Goal: Check status: Check status

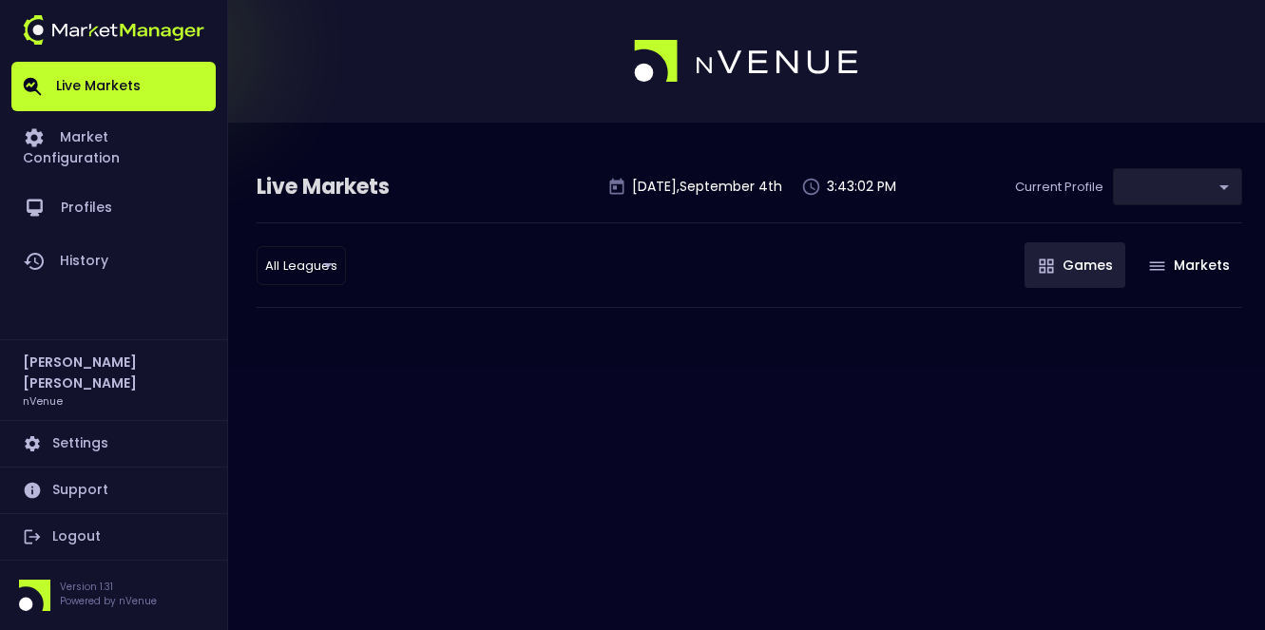
type input "0d810fa5-e353-4d9c-b11d-31f095cae871"
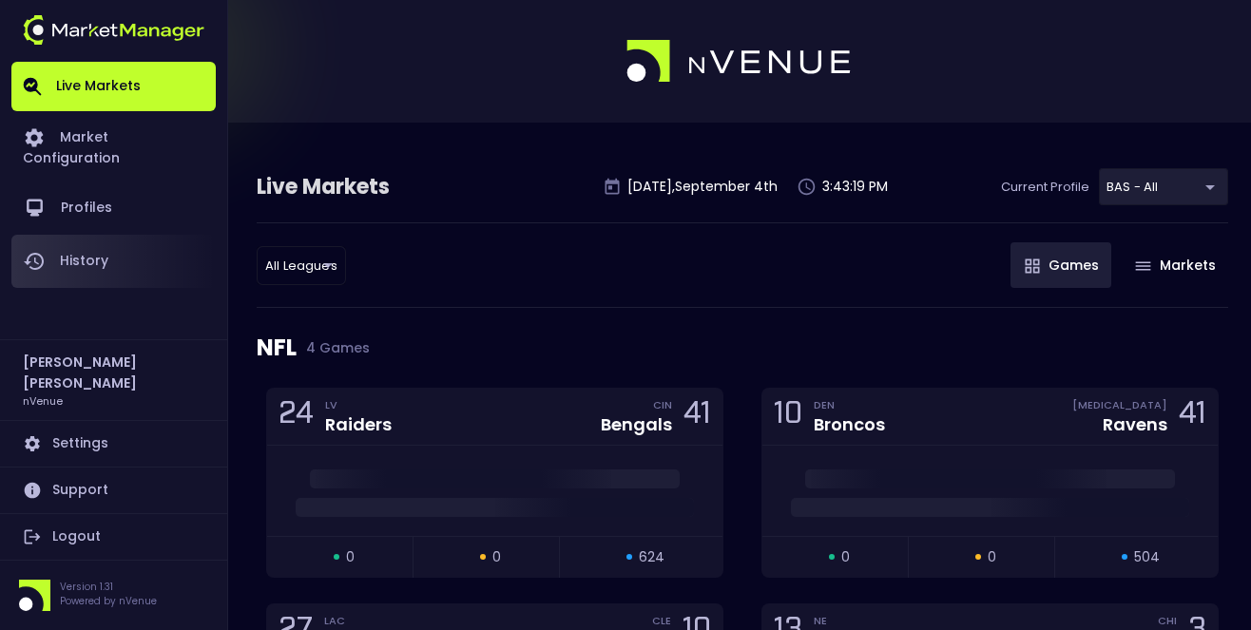
click at [135, 236] on link "History" at bounding box center [113, 261] width 204 height 53
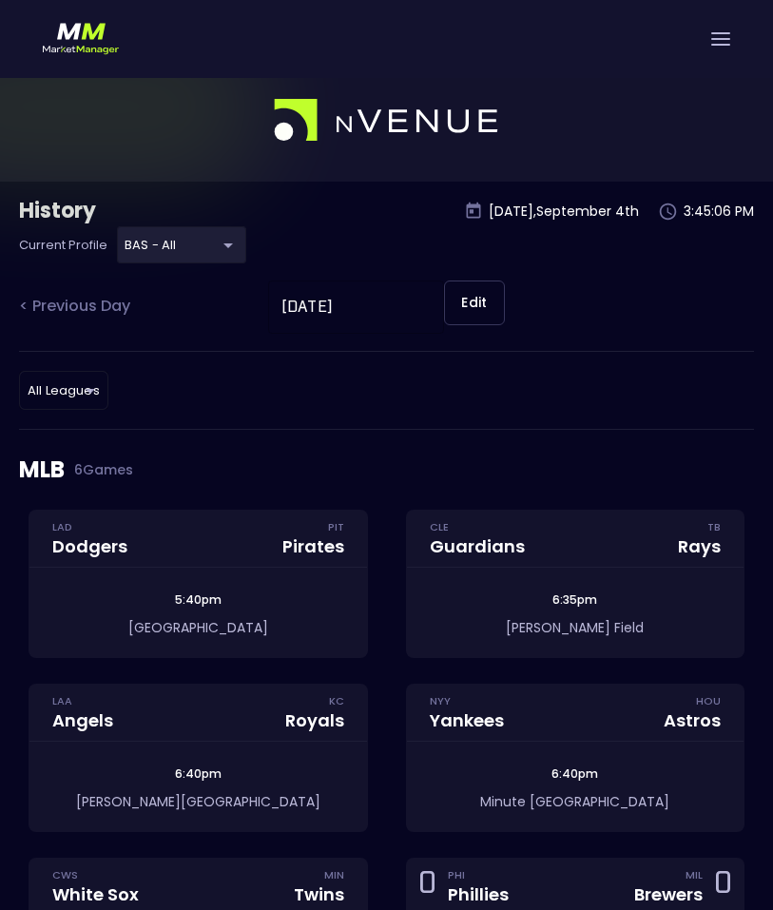
click at [735, 39] on div at bounding box center [386, 39] width 773 height 78
click at [728, 37] on div at bounding box center [720, 38] width 19 height 13
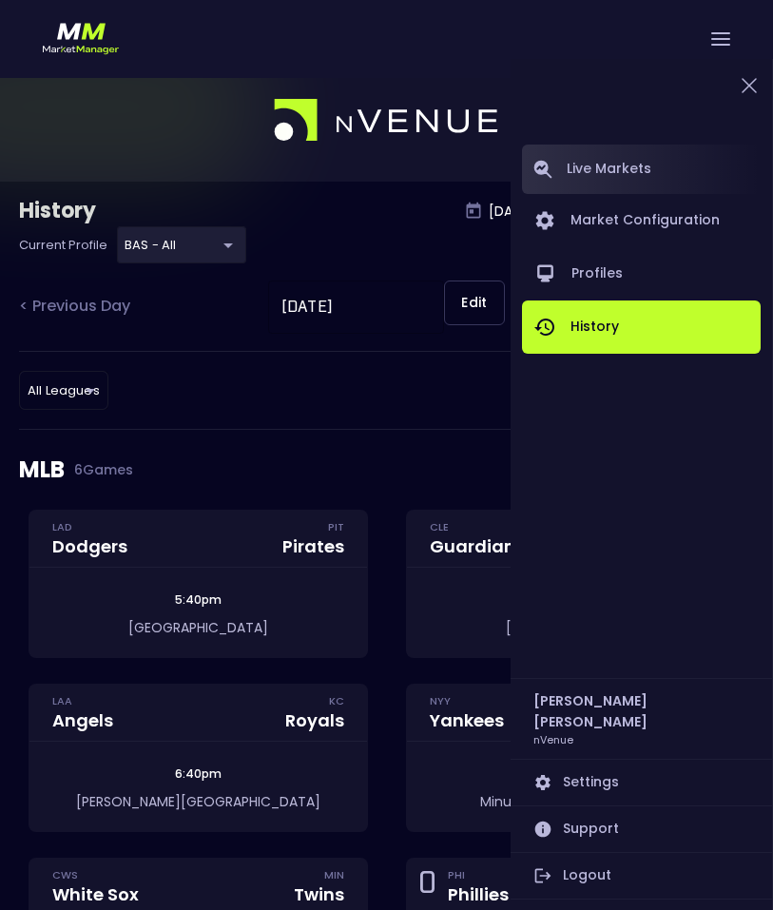
click at [639, 159] on link "Live Markets" at bounding box center [641, 168] width 239 height 49
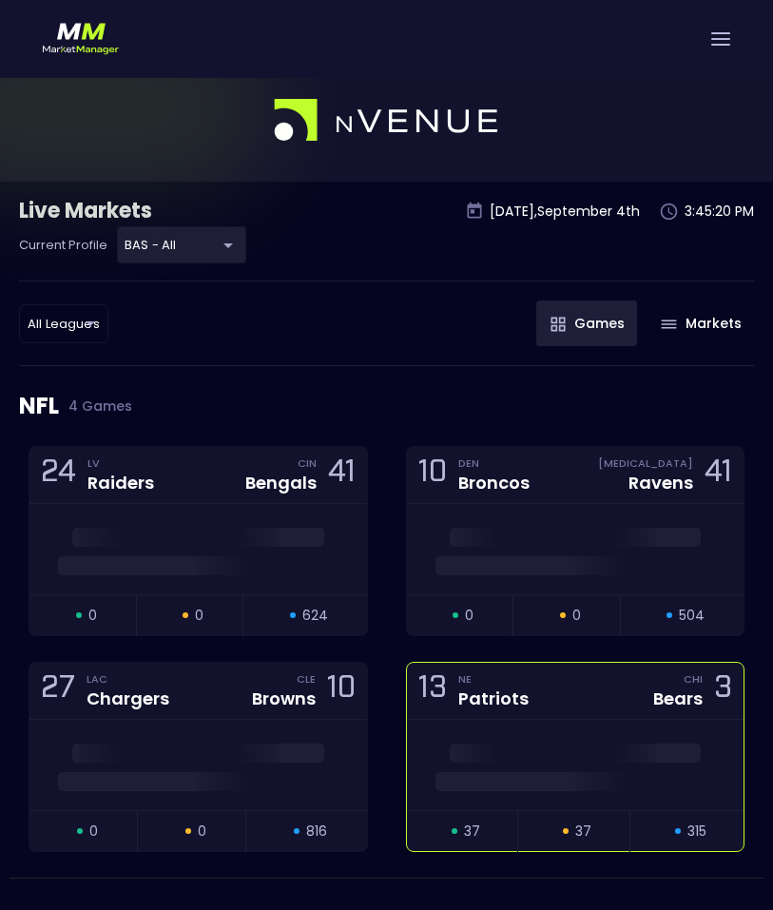
click at [594, 629] on div "13 NE Patriots CHI Bears 3" at bounding box center [575, 691] width 337 height 57
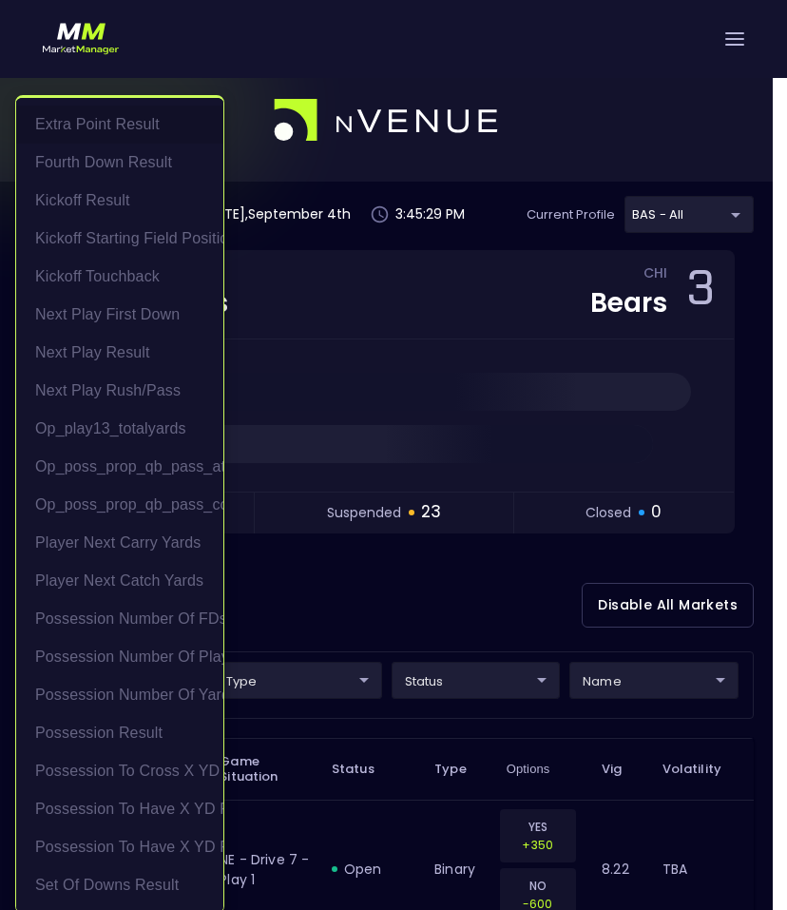
click at [125, 629] on li "Possession to Cross X YD Line" at bounding box center [119, 771] width 207 height 38
type input "Possession to Cross X YD Line"
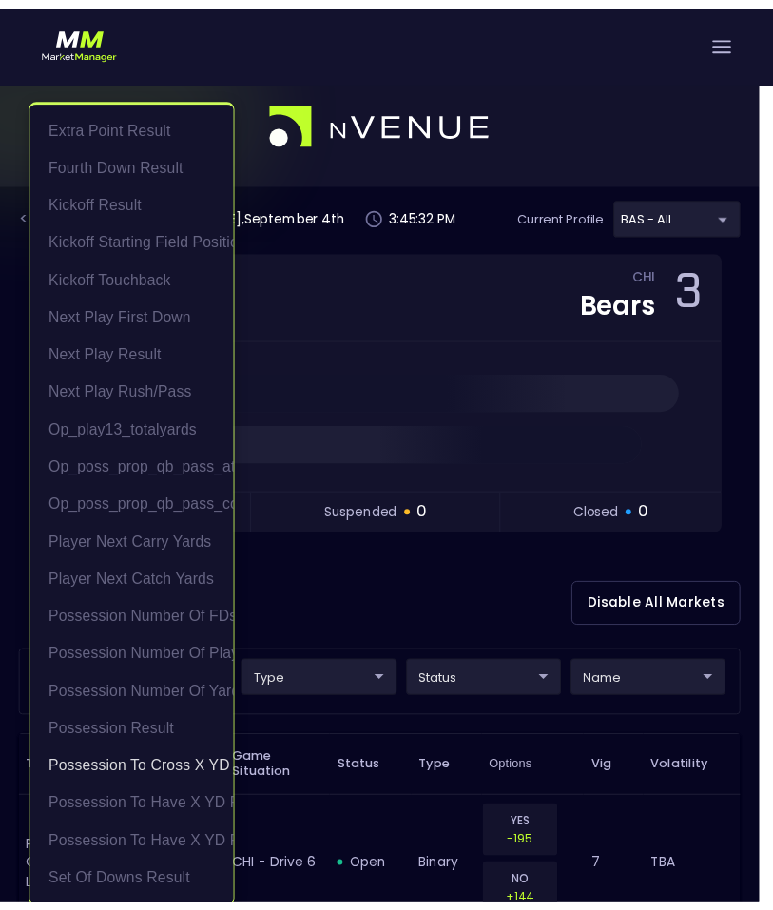
scroll to position [4, 0]
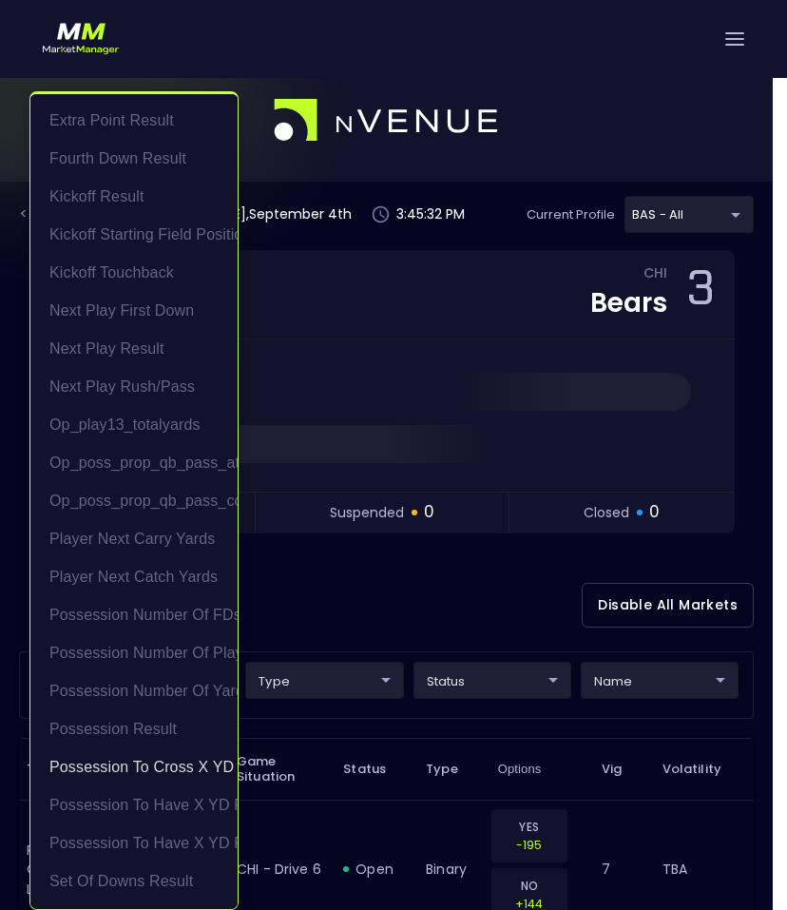
click at [345, 629] on div at bounding box center [393, 455] width 787 height 910
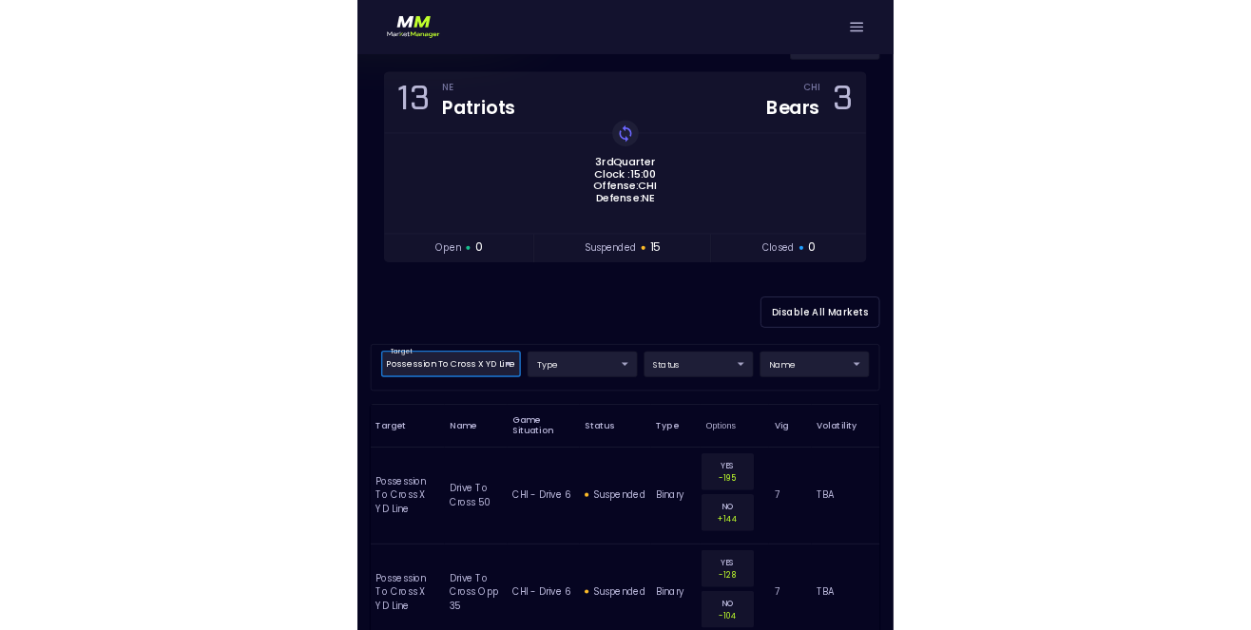
scroll to position [183, 0]
